Goal: Task Accomplishment & Management: Use online tool/utility

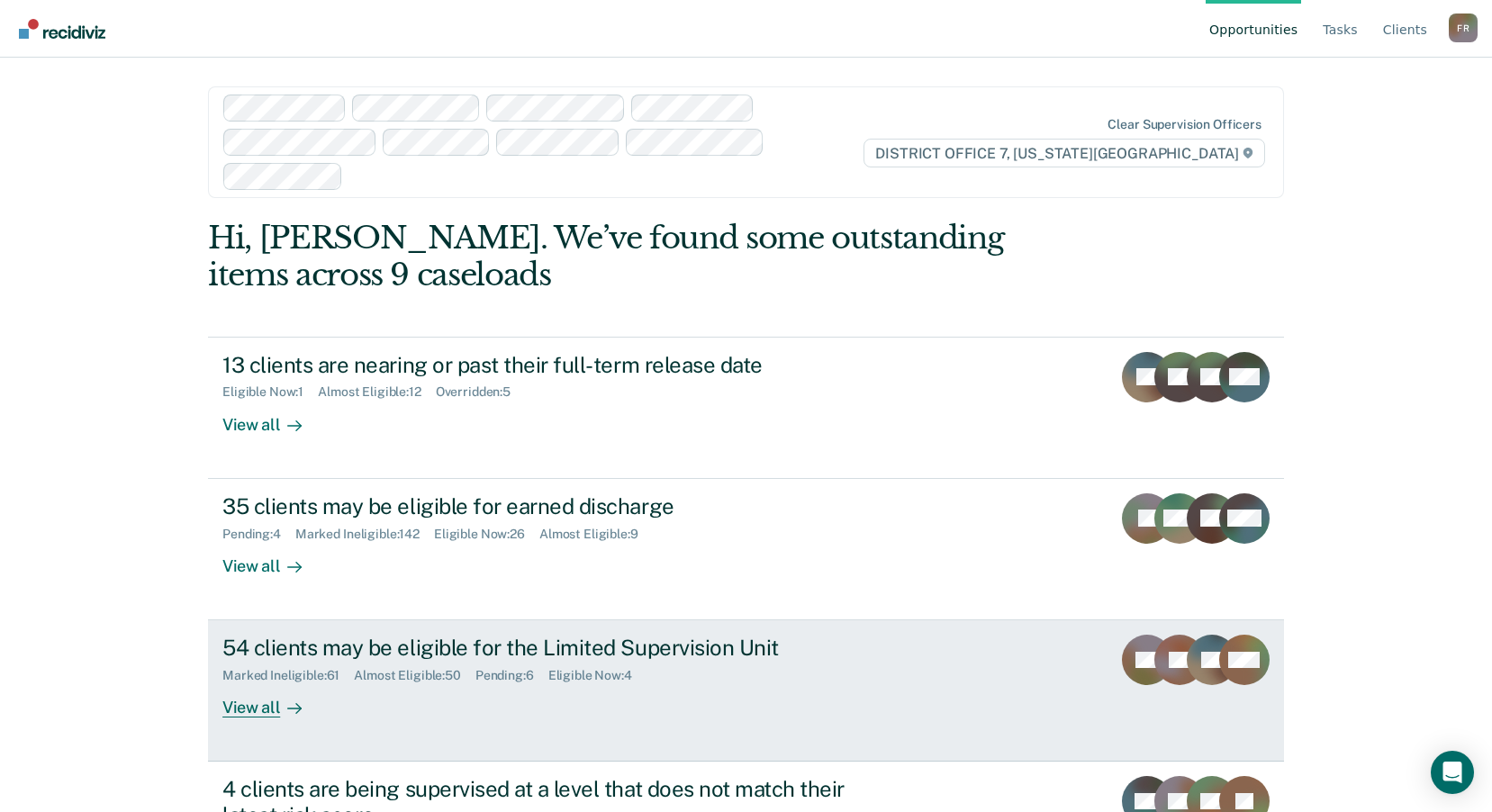
click at [459, 634] on div "54 clients may be eligible for the Limited Supervision Unit" at bounding box center [538, 647] width 632 height 26
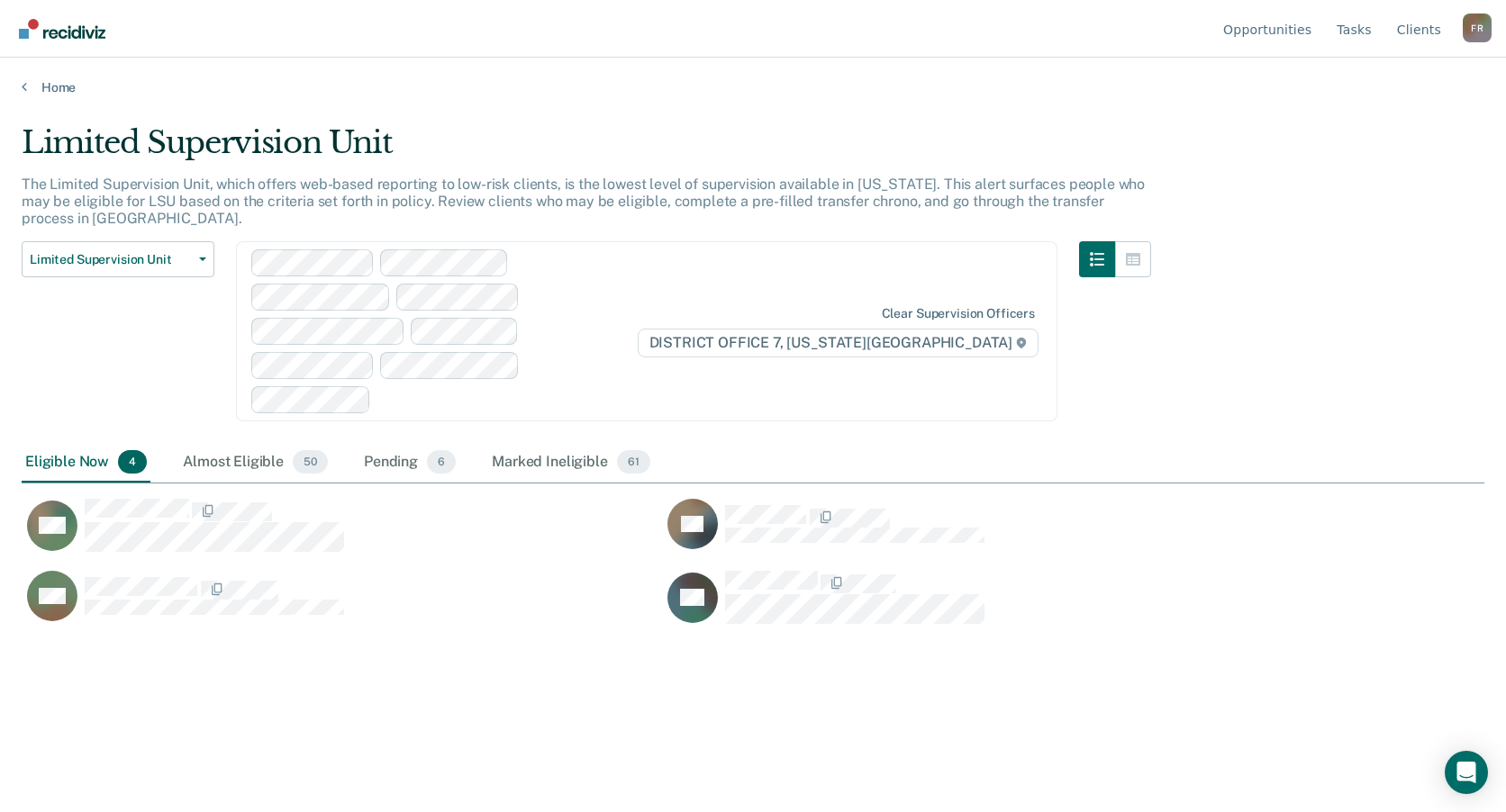
scroll to position [540, 1450]
